Goal: Task Accomplishment & Management: Manage account settings

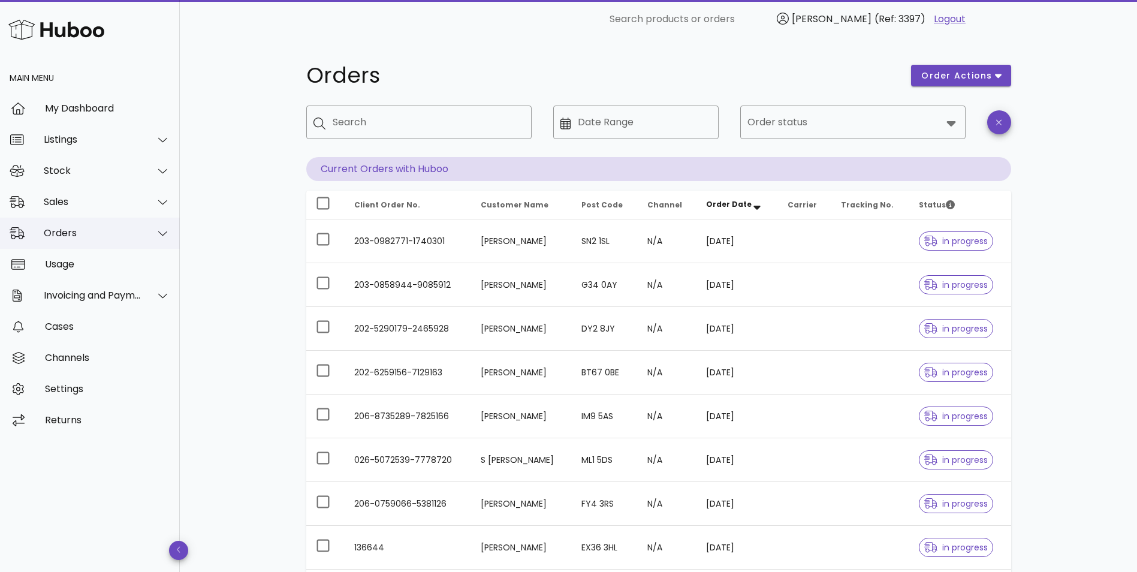
drag, startPoint x: 57, startPoint y: 233, endPoint x: 57, endPoint y: 243, distance: 10.8
click at [57, 233] on div "Orders" at bounding box center [93, 232] width 98 height 11
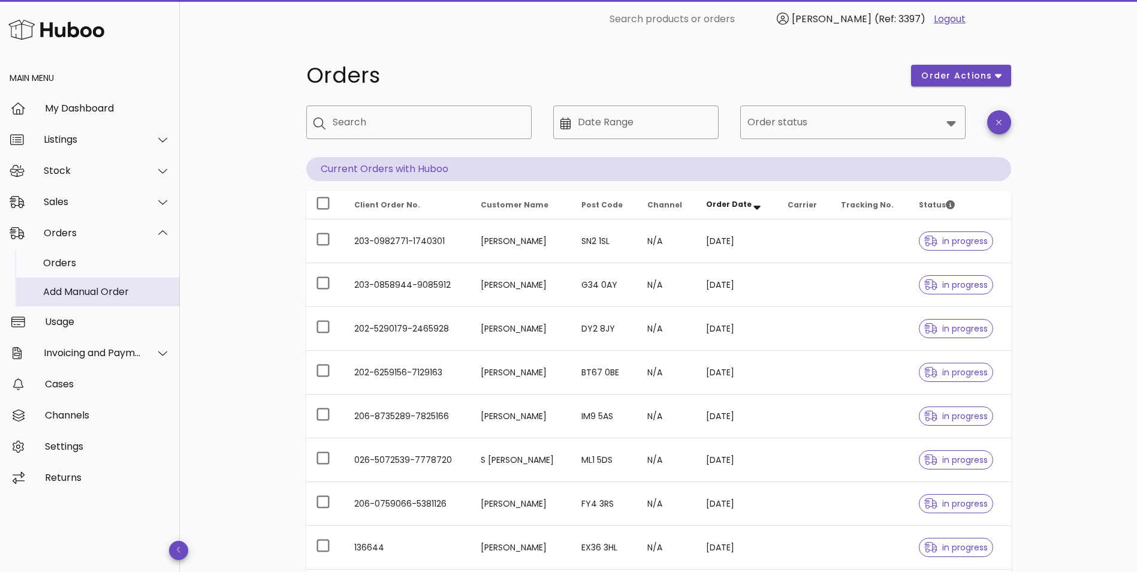
click at [63, 287] on div "Add Manual Order" at bounding box center [106, 291] width 127 height 11
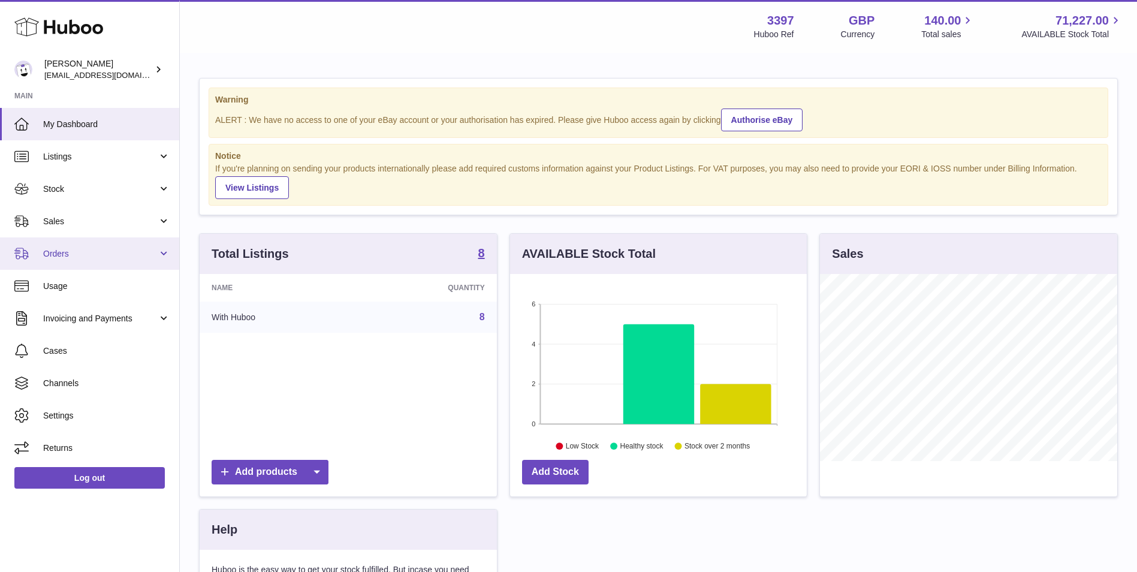
scroll to position [187, 297]
click at [121, 252] on span "Orders" at bounding box center [100, 253] width 114 height 11
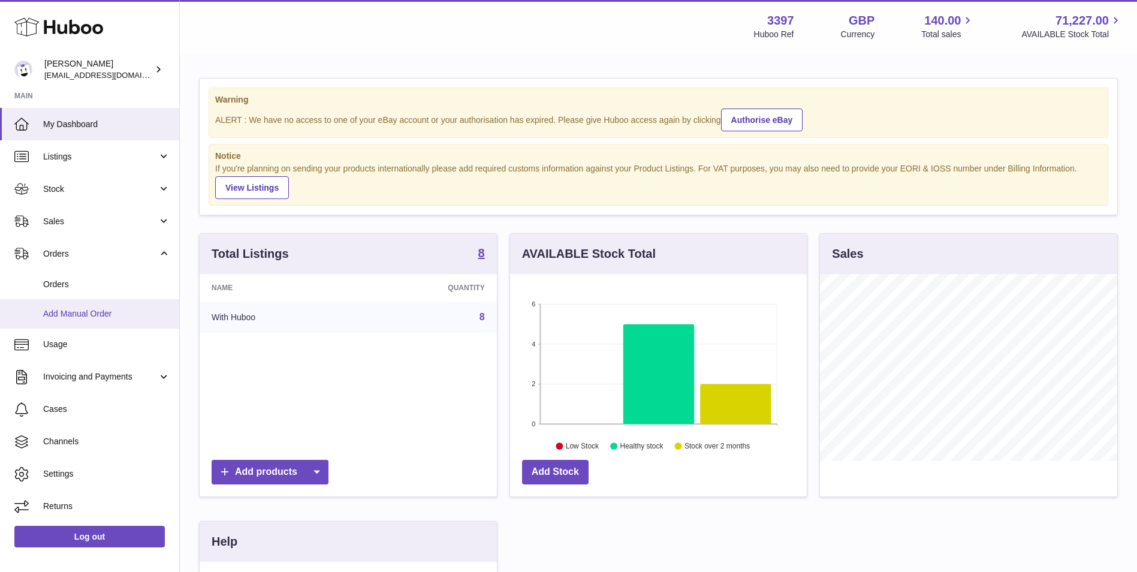
click at [98, 312] on span "Add Manual Order" at bounding box center [106, 313] width 127 height 11
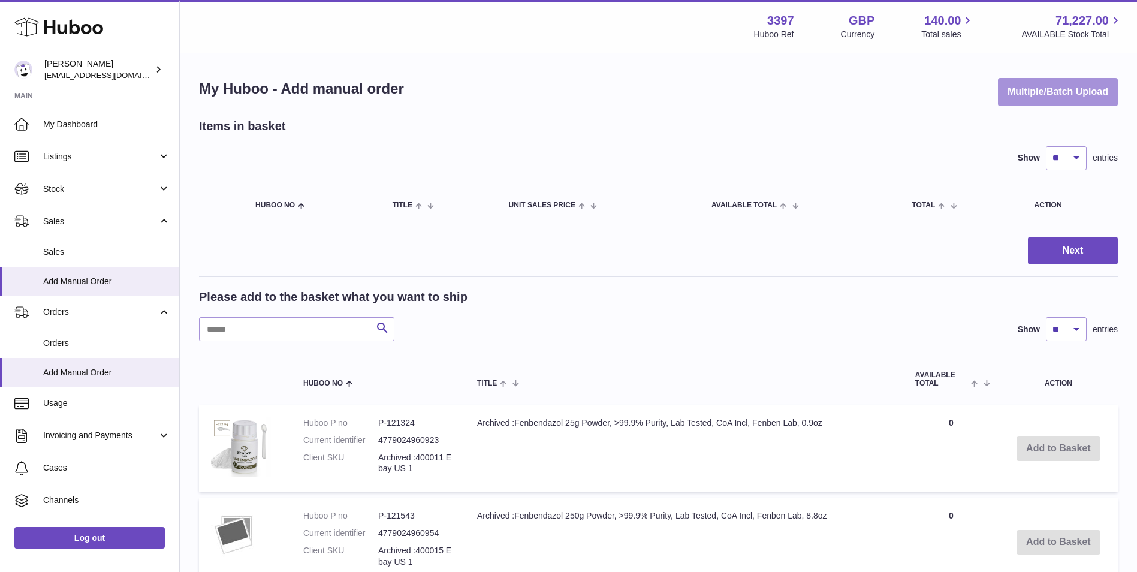
click at [1066, 87] on button "Multiple/Batch Upload" at bounding box center [1058, 92] width 120 height 28
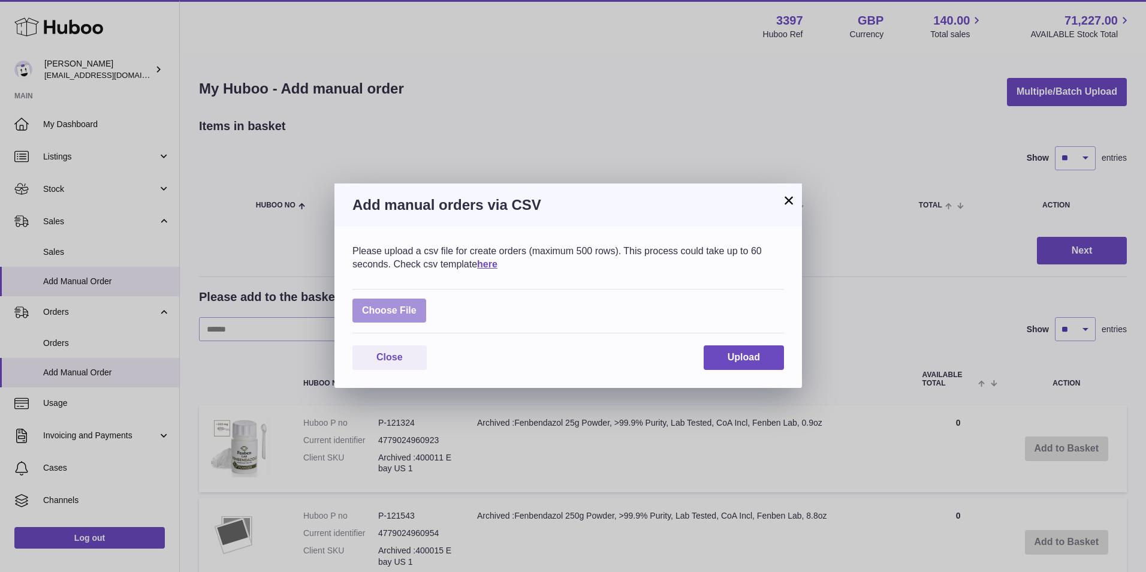
click at [369, 313] on label at bounding box center [389, 311] width 74 height 25
click at [417, 305] on input "file" at bounding box center [417, 305] width 1 height 1
type input "**********"
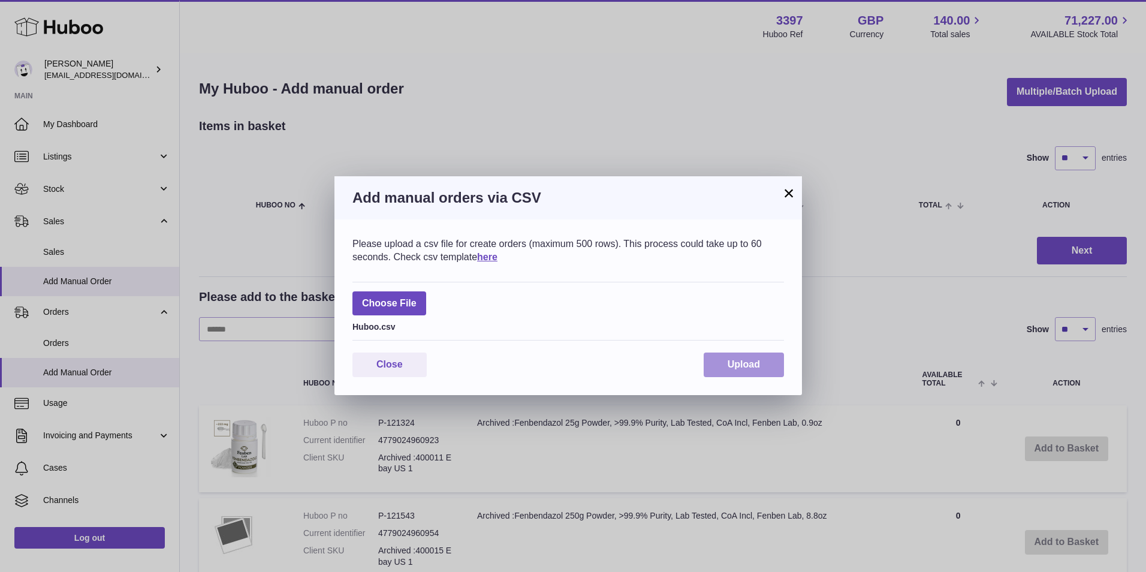
click at [729, 366] on span "Upload" at bounding box center [744, 364] width 32 height 10
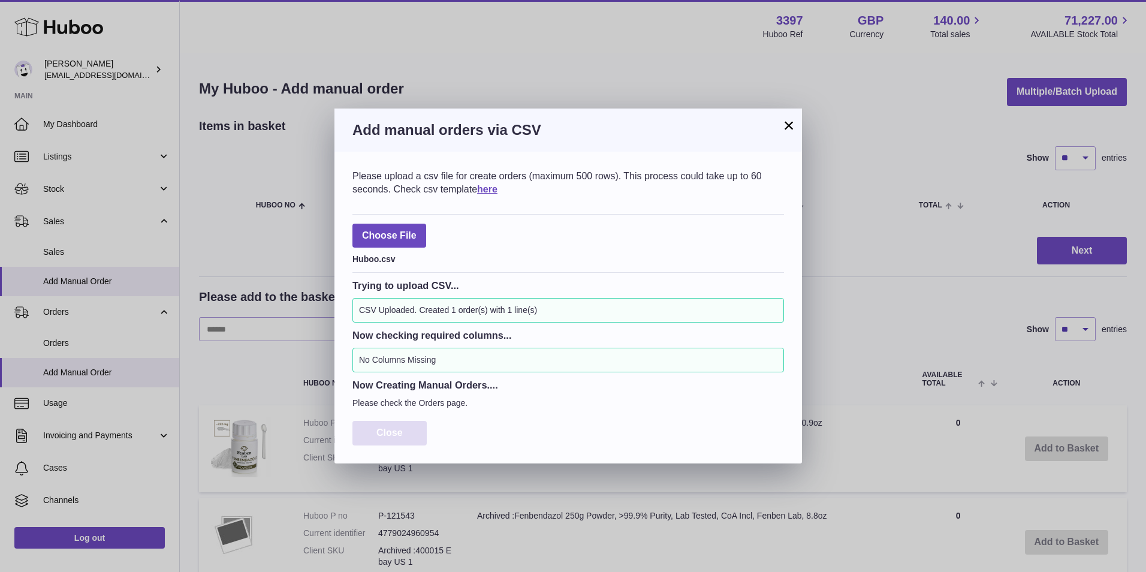
click at [395, 428] on span "Close" at bounding box center [389, 432] width 26 height 10
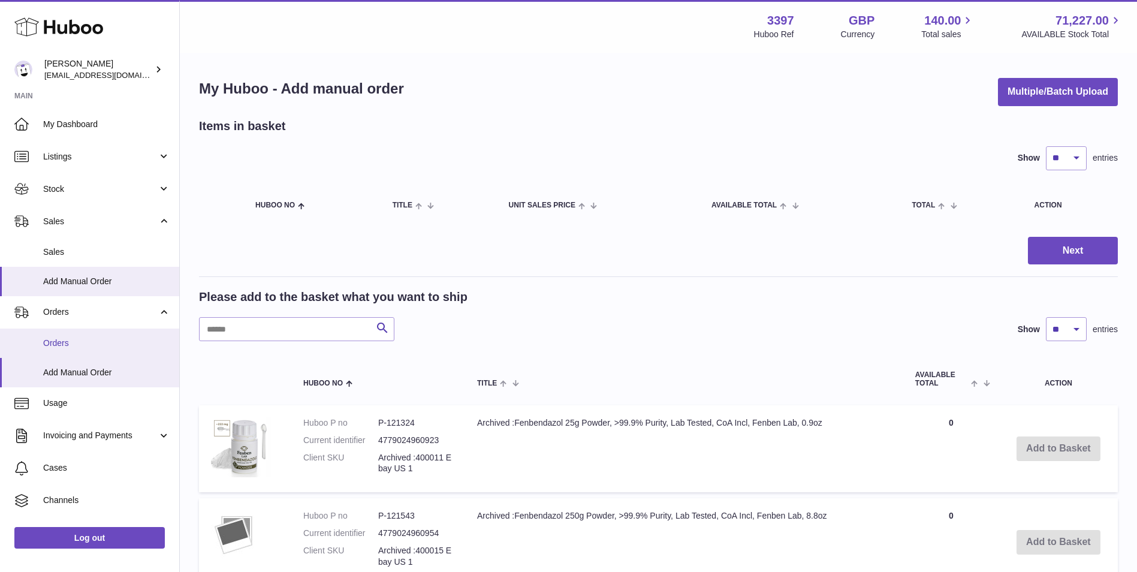
click at [62, 346] on span "Orders" at bounding box center [106, 343] width 127 height 11
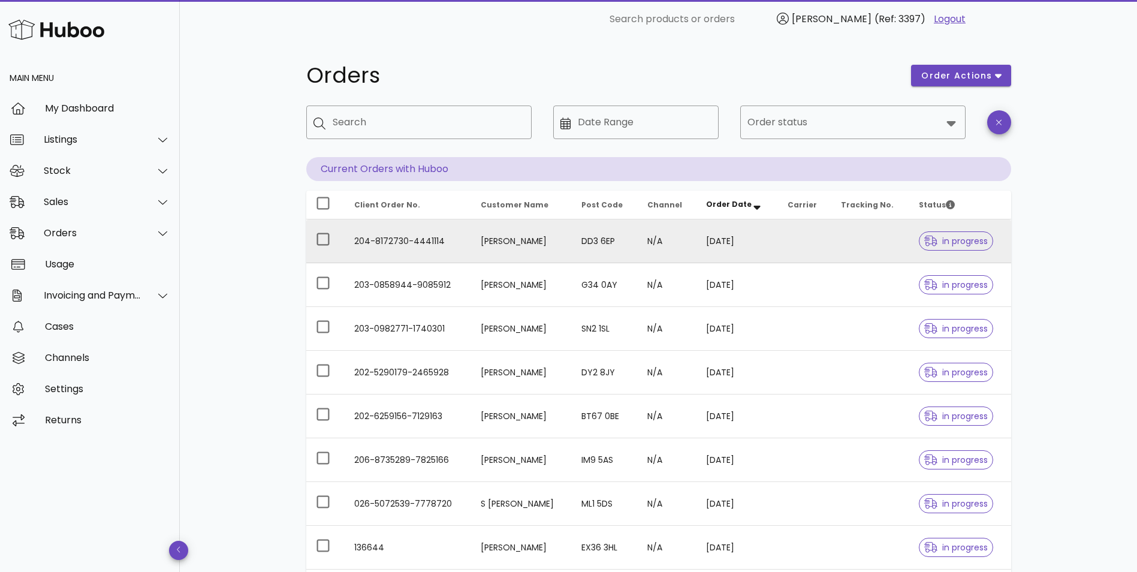
click at [544, 240] on td "[PERSON_NAME]" at bounding box center [521, 241] width 100 height 44
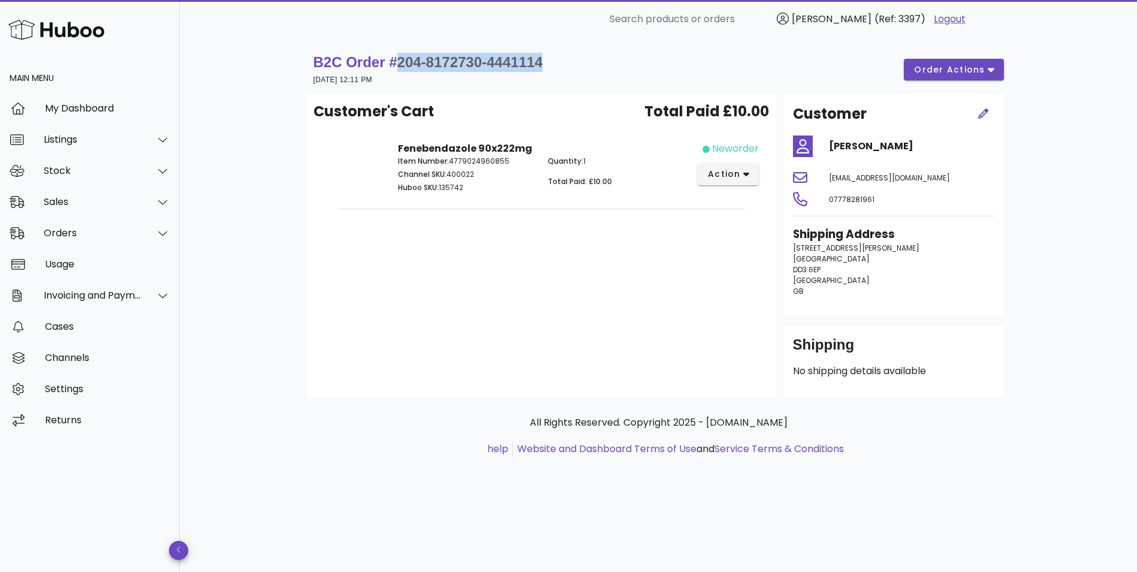
drag, startPoint x: 559, startPoint y: 64, endPoint x: 397, endPoint y: 67, distance: 161.9
click at [397, 67] on div "B2C Order # 204-8172730-4441114 [DATE] 12:11 PM order actions" at bounding box center [659, 70] width 691 height 34
copy span "204-8172730-4441114"
